Goal: Navigation & Orientation: Find specific page/section

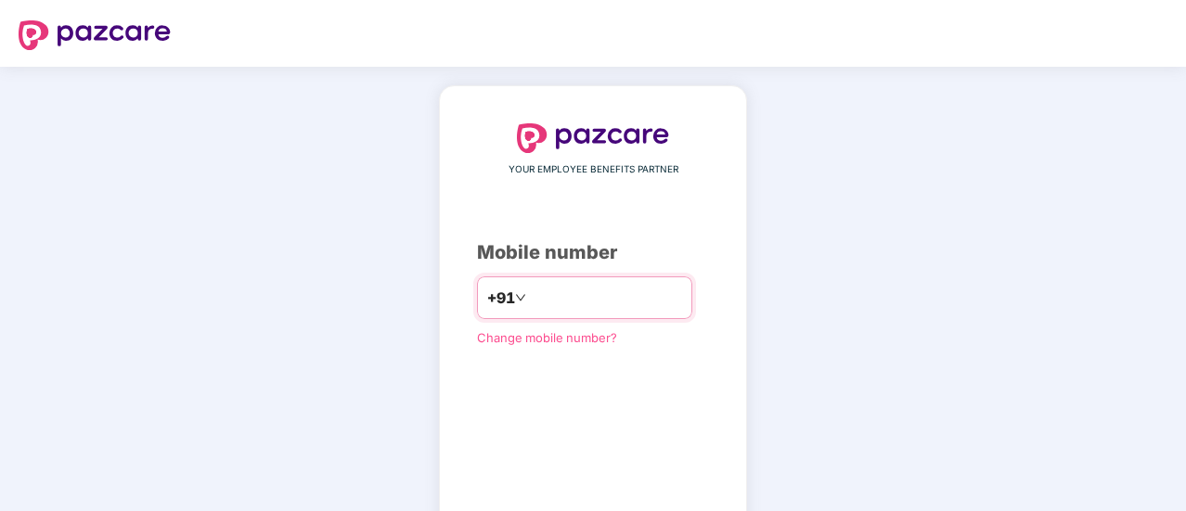
click at [542, 302] on input "number" at bounding box center [606, 298] width 152 height 30
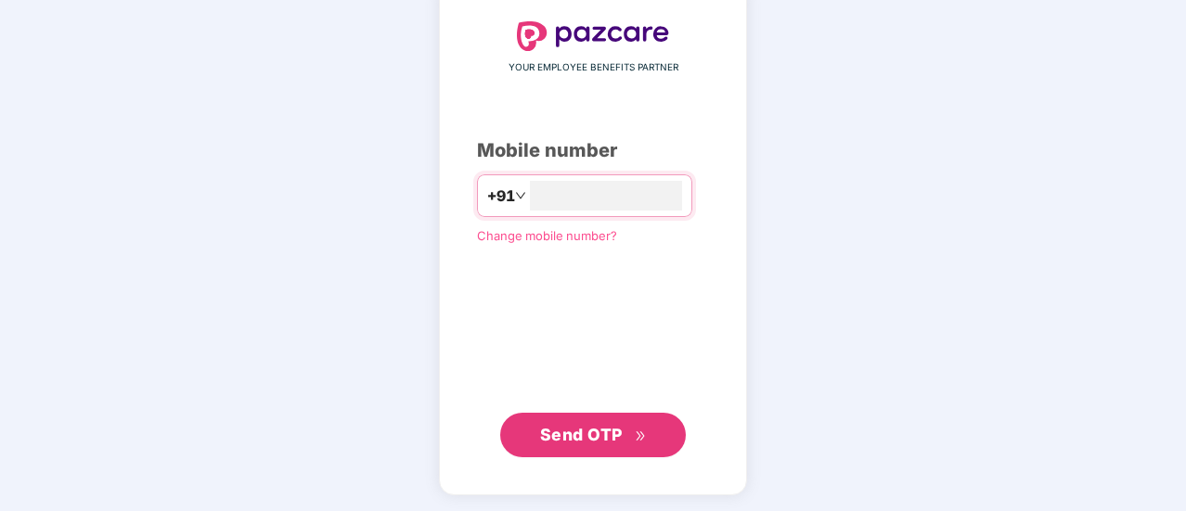
type input "**********"
click at [553, 431] on span "Send OTP" at bounding box center [581, 433] width 83 height 19
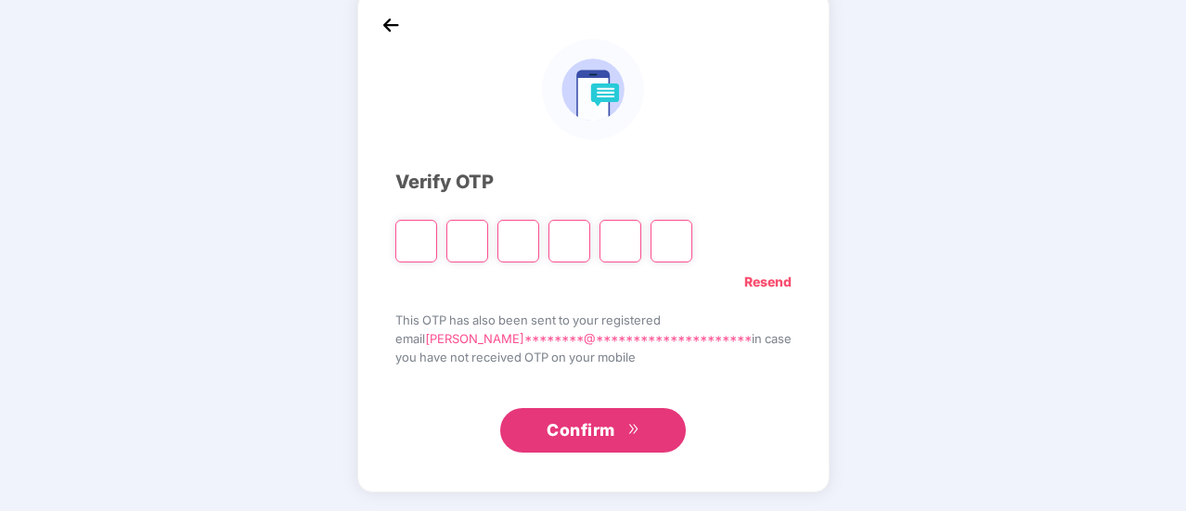
scroll to position [93, 0]
type input "*"
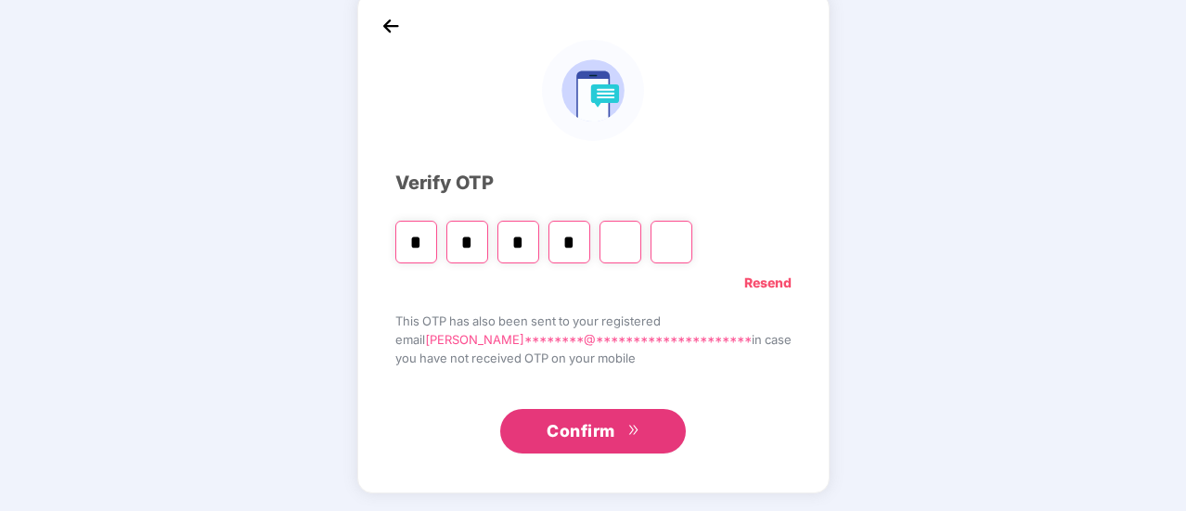
type input "*"
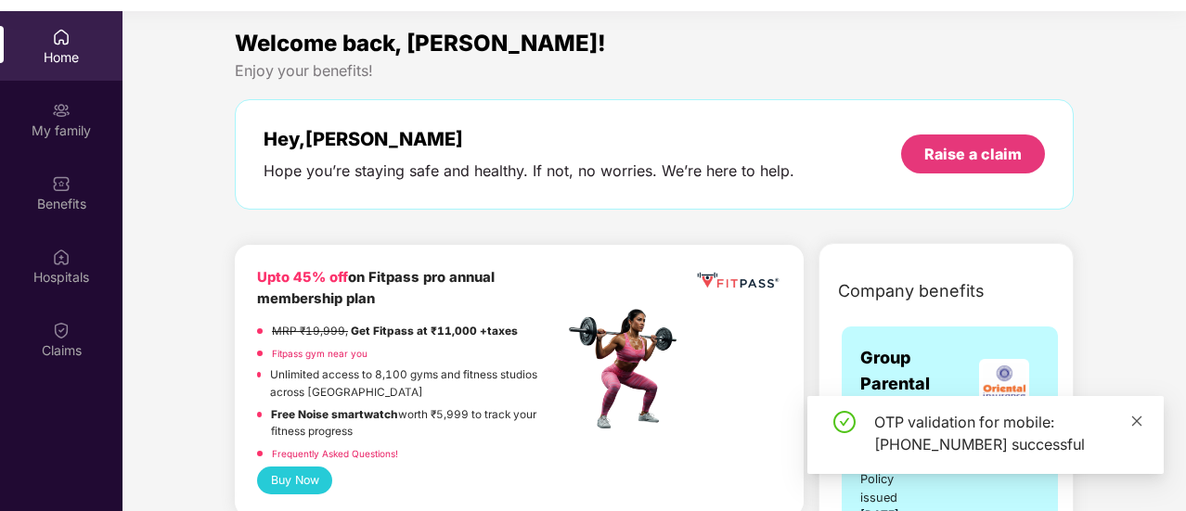
click at [1134, 424] on icon "close" at bounding box center [1137, 421] width 10 height 10
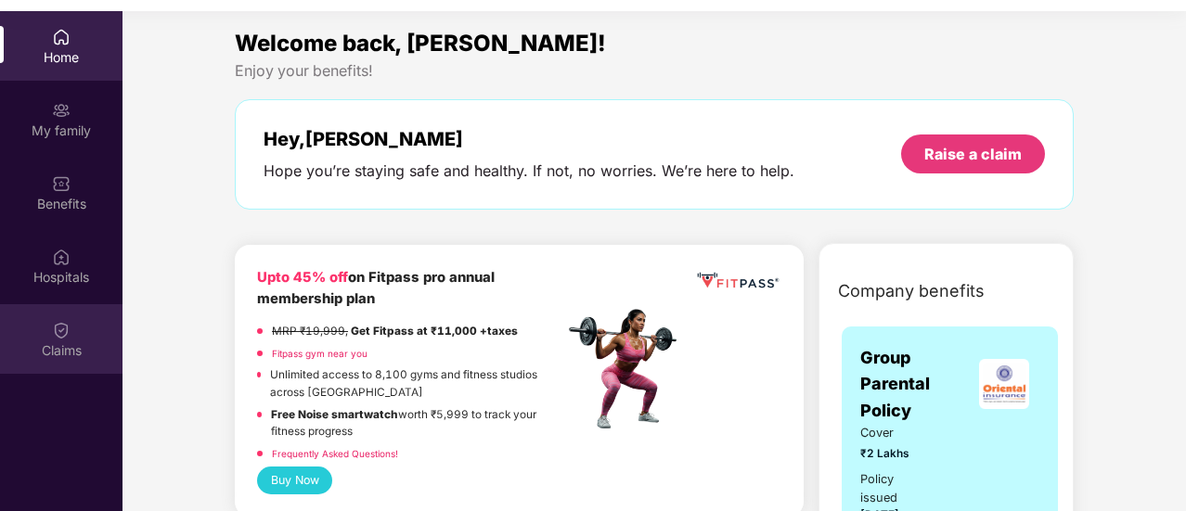
click at [54, 334] on div "Claims" at bounding box center [61, 339] width 122 height 70
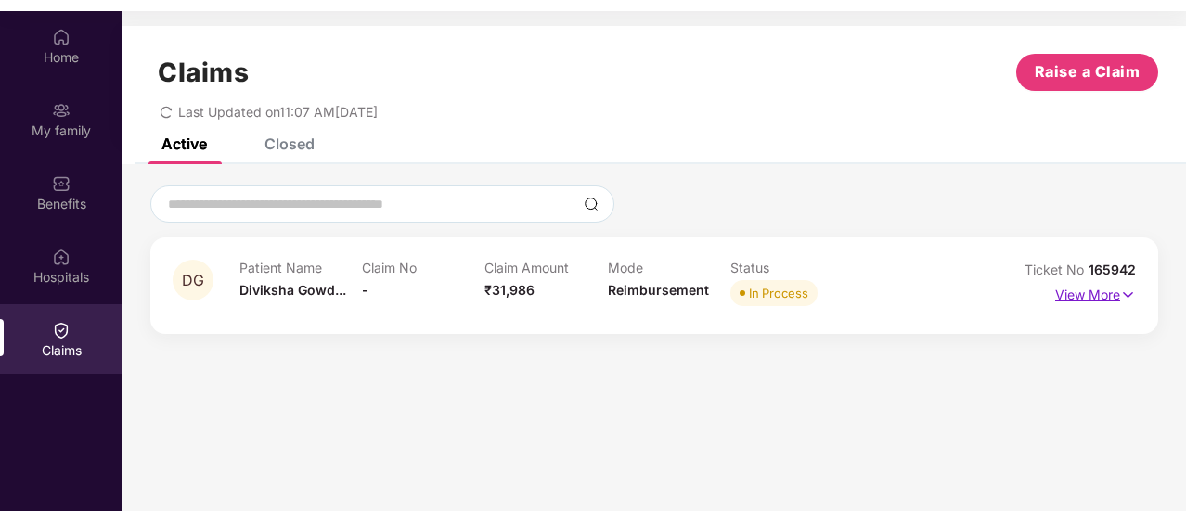
click at [1087, 301] on p "View More" at bounding box center [1095, 292] width 81 height 25
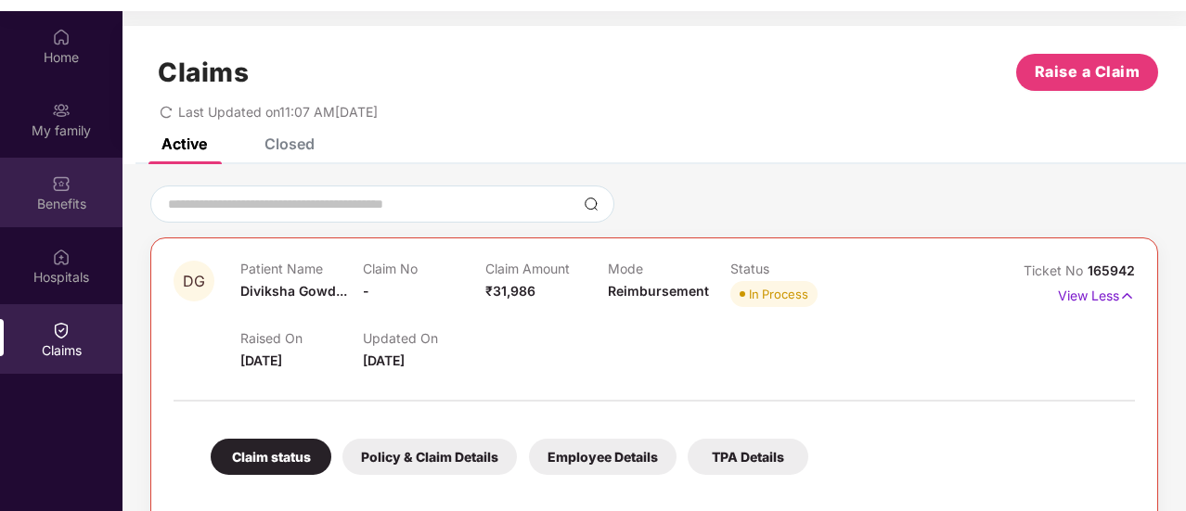
click at [57, 196] on div "Benefits" at bounding box center [61, 204] width 122 height 19
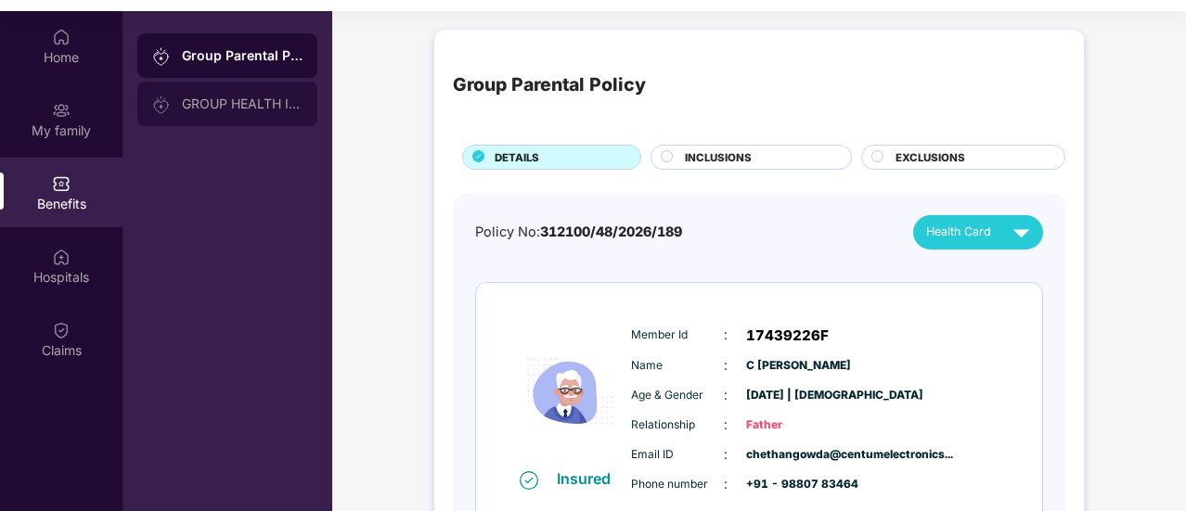
click at [227, 99] on div "GROUP HEALTH INSURANCE" at bounding box center [242, 104] width 121 height 15
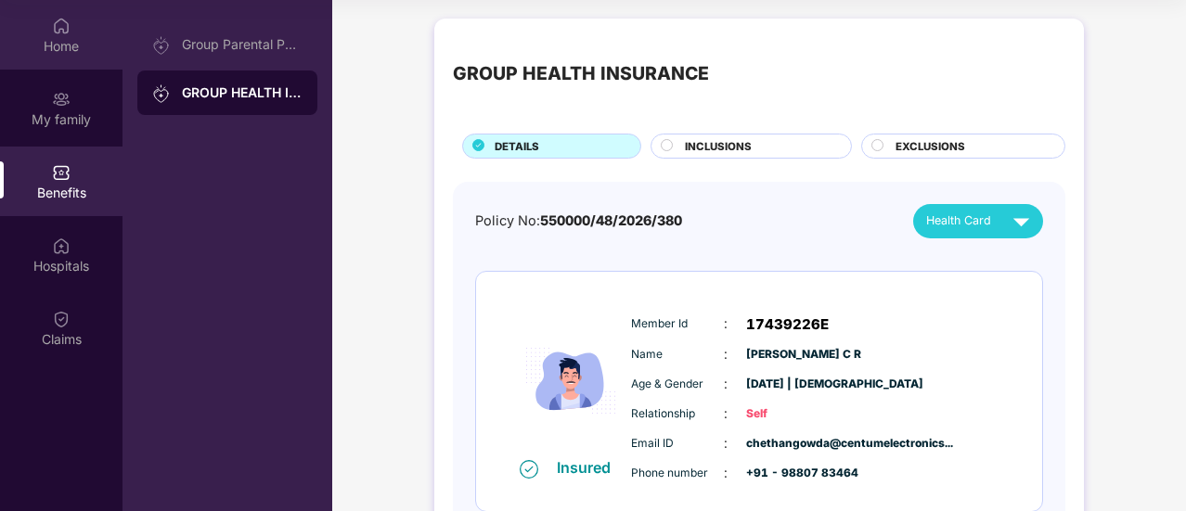
click at [55, 43] on div "Home" at bounding box center [61, 46] width 122 height 19
